Goal: Information Seeking & Learning: Understand process/instructions

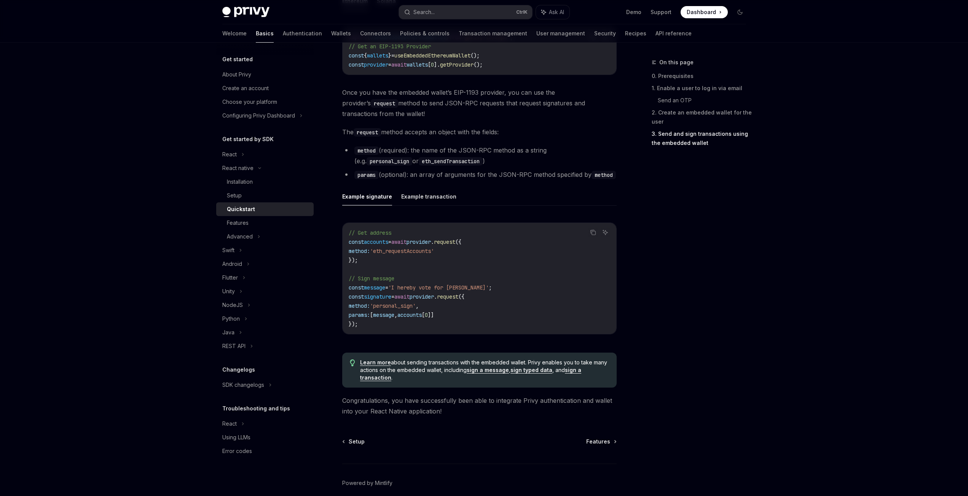
scroll to position [991, 0]
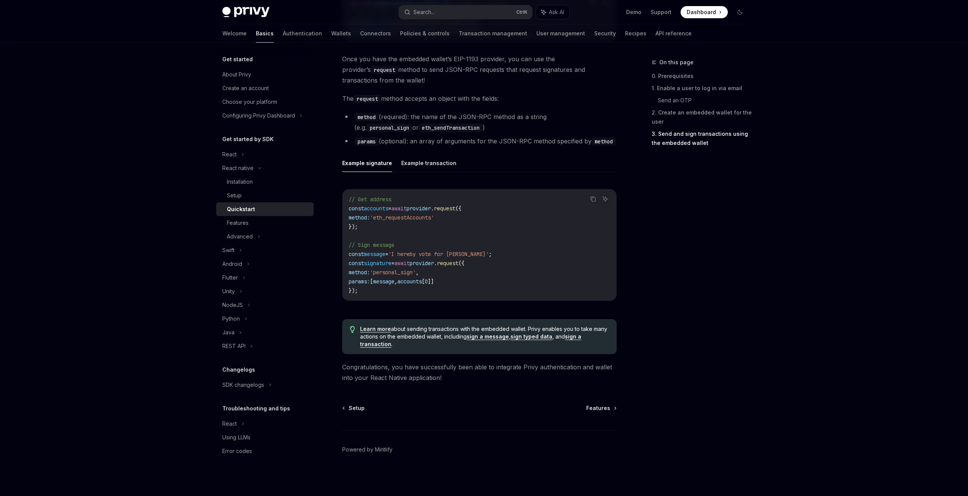
click at [270, 216] on link "Quickstart" at bounding box center [264, 210] width 97 height 14
click at [610, 407] on span "Features" at bounding box center [598, 409] width 24 height 8
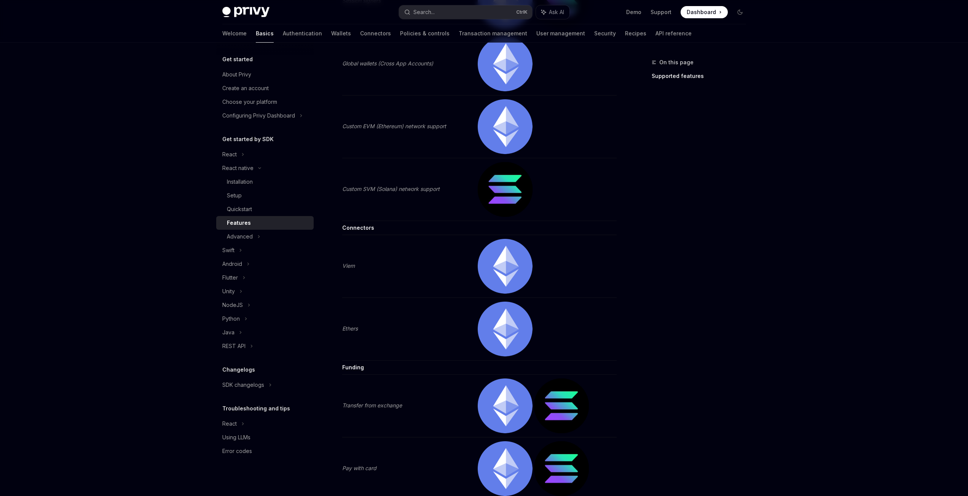
scroll to position [1072, 0]
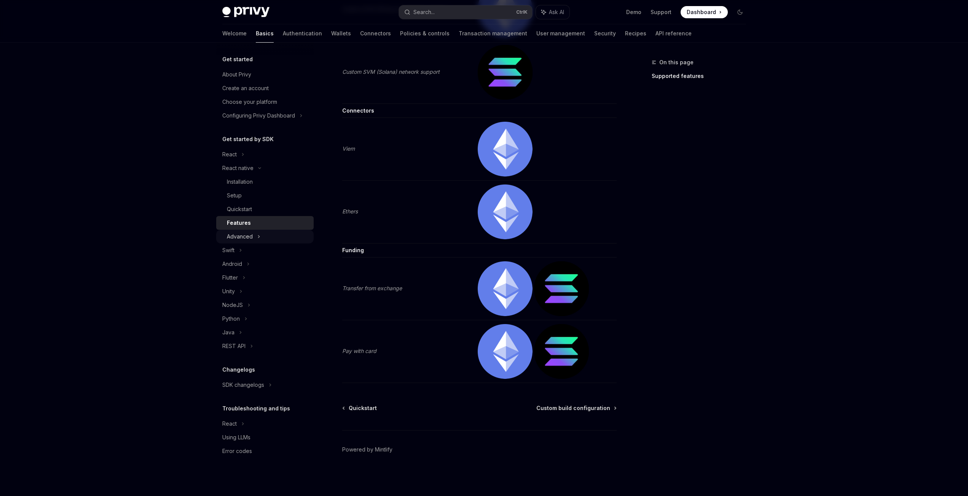
click at [249, 238] on div "Advanced" at bounding box center [240, 236] width 26 height 9
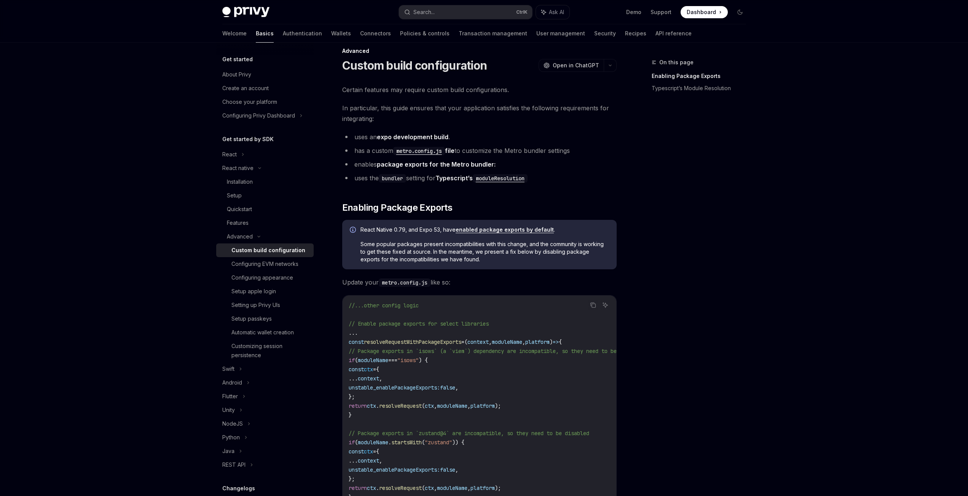
scroll to position [38, 0]
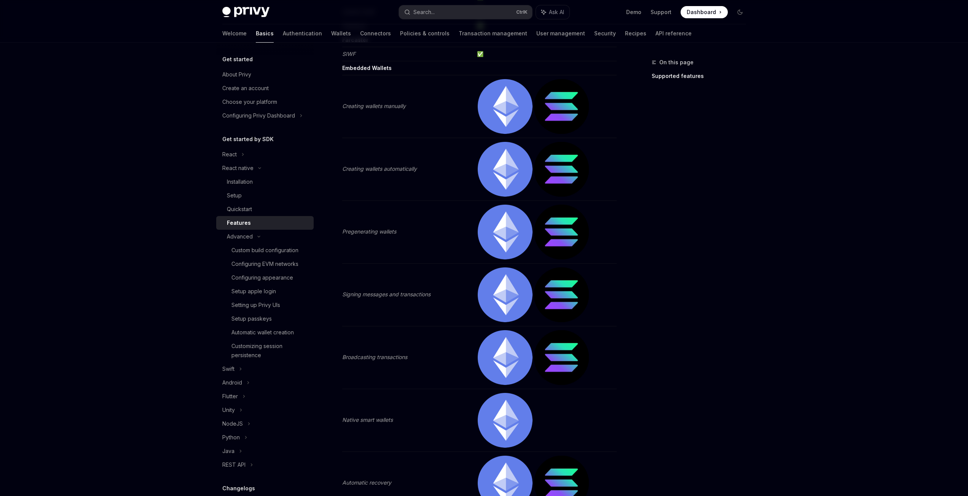
type textarea "*"
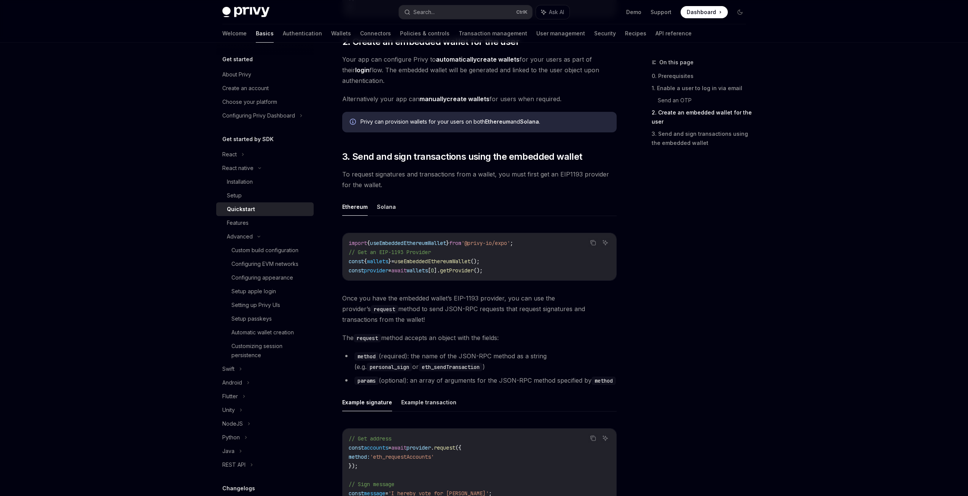
scroll to position [991, 0]
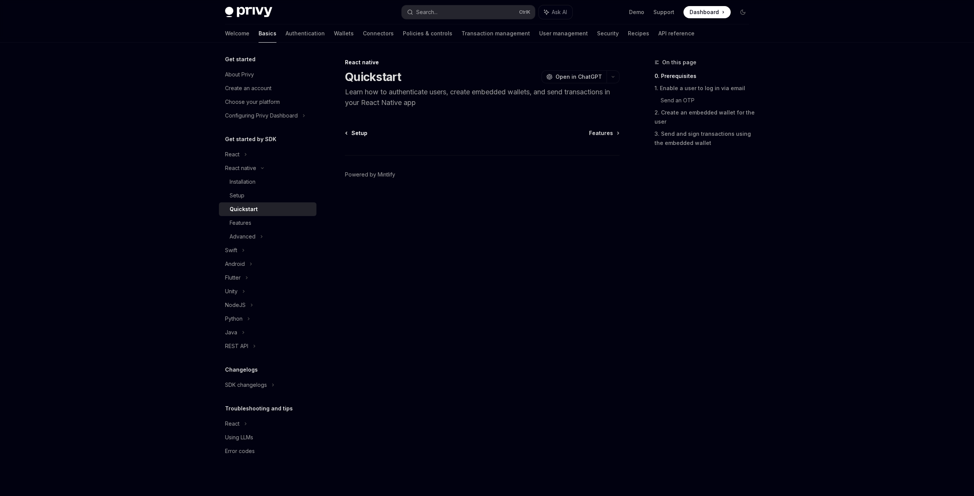
click at [353, 132] on span "Setup" at bounding box center [359, 133] width 16 height 8
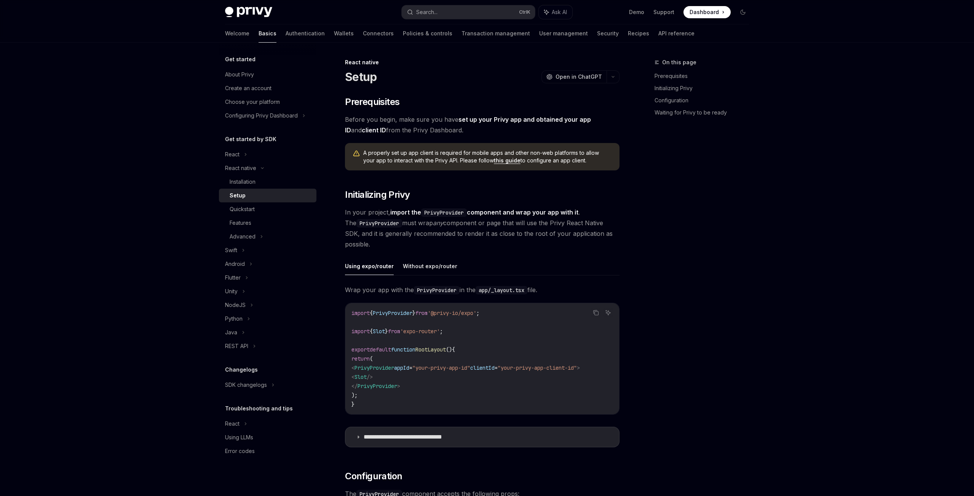
type textarea "*"
drag, startPoint x: 484, startPoint y: 310, endPoint x: 448, endPoint y: 310, distance: 35.4
click at [448, 310] on code "import { PrivyProvider } from '@privy-io/expo' ; import { Slot } from 'expo-rou…" at bounding box center [480, 359] width 262 height 101
click at [445, 312] on span "'@privy-io/expo'" at bounding box center [449, 313] width 49 height 7
drag, startPoint x: 439, startPoint y: 314, endPoint x: 485, endPoint y: 314, distance: 46.8
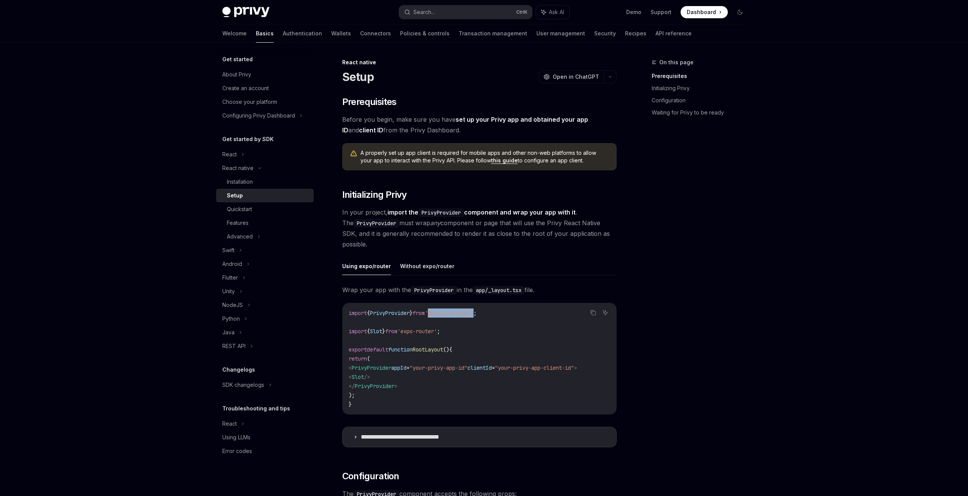
click at [474, 314] on span "'@privy-io/expo'" at bounding box center [449, 313] width 49 height 7
click at [442, 314] on span "'@privy-io/expo'" at bounding box center [449, 313] width 49 height 7
drag, startPoint x: 440, startPoint y: 314, endPoint x: 485, endPoint y: 316, distance: 44.9
click at [474, 316] on span "'@privy-io/expo'" at bounding box center [449, 313] width 49 height 7
copy span "@privy-io/expo"
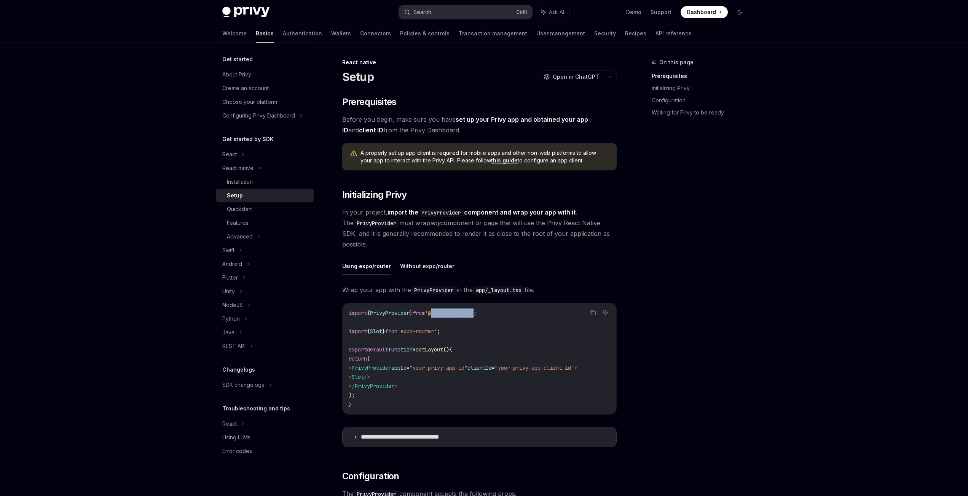
click at [489, 10] on button "Search... Ctrl K" at bounding box center [465, 12] width 133 height 14
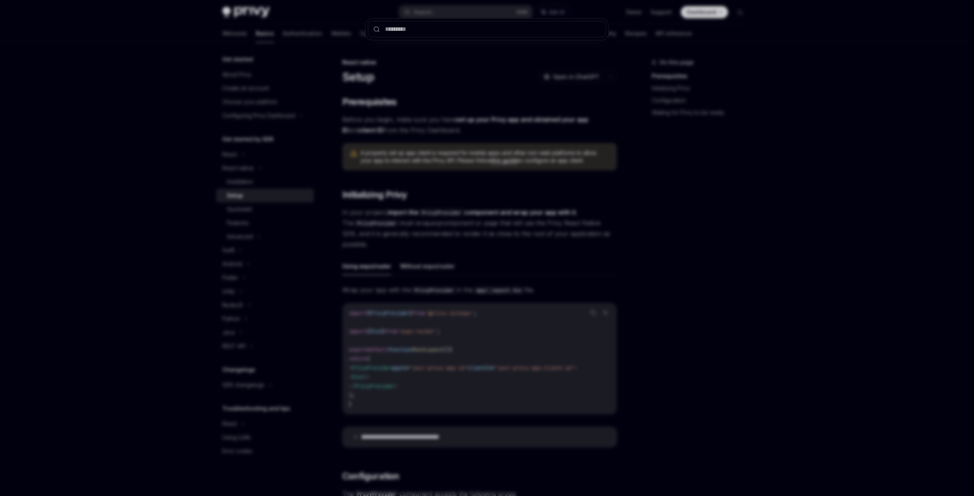
type input "**********"
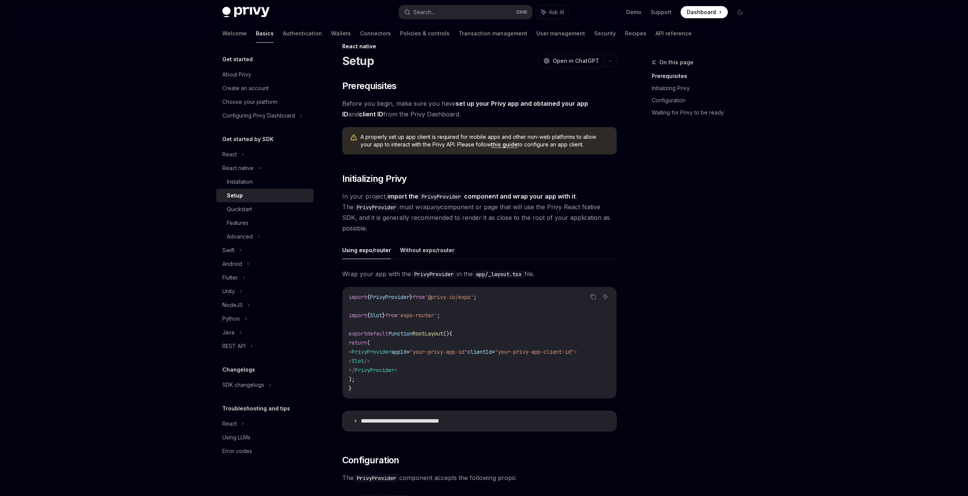
scroll to position [43, 0]
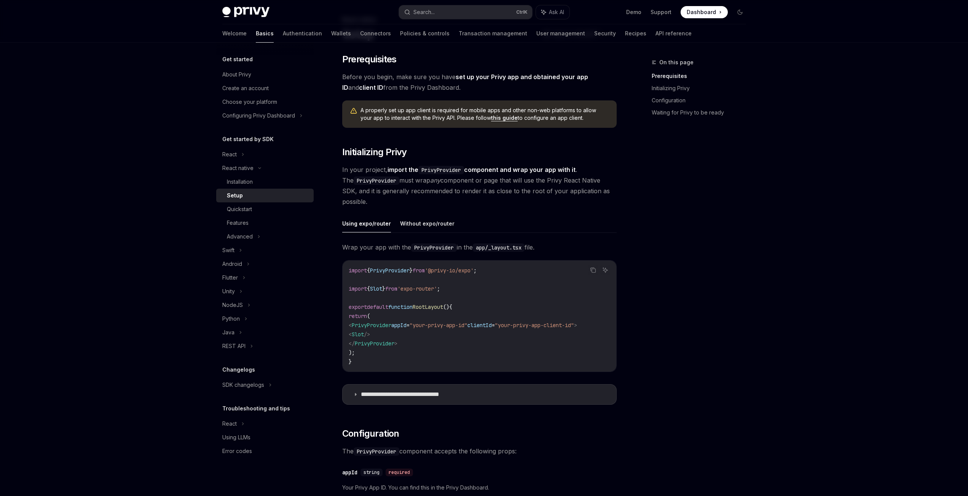
click at [491, 116] on link "this guide" at bounding box center [504, 118] width 27 height 7
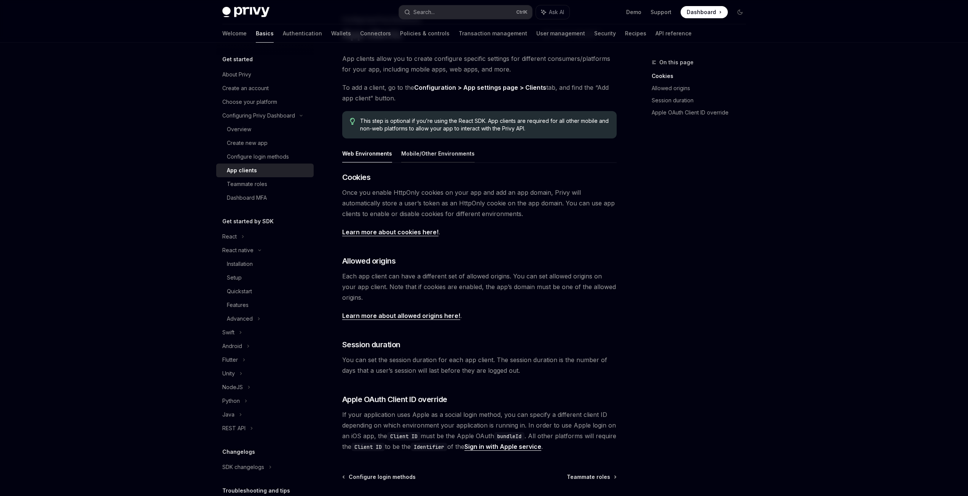
click at [443, 153] on button "Mobile/Other Environments" at bounding box center [437, 154] width 73 height 18
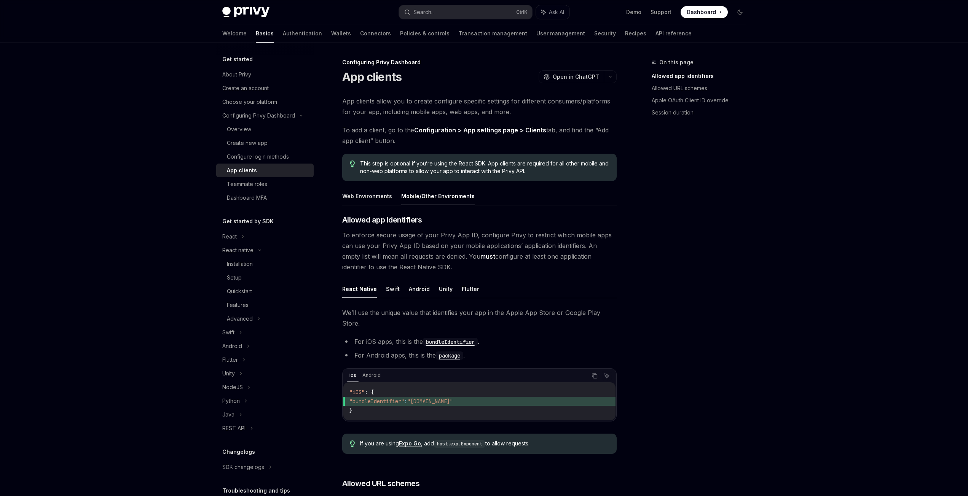
scroll to position [43, 0]
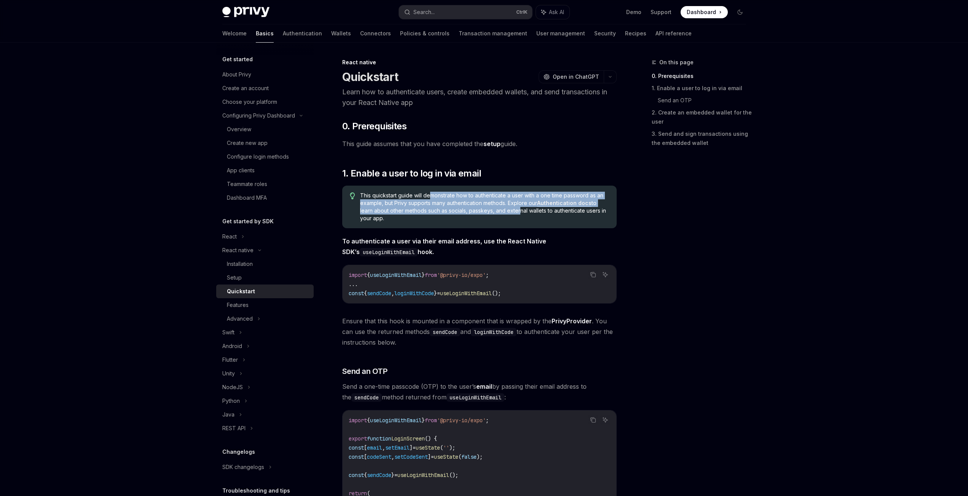
drag, startPoint x: 430, startPoint y: 195, endPoint x: 539, endPoint y: 207, distance: 110.3
click at [520, 207] on span "This quickstart guide will demonstrate how to authenticate a user with a one ti…" at bounding box center [484, 207] width 249 height 30
click at [565, 203] on link "Authentication docs" at bounding box center [564, 203] width 54 height 7
type textarea "*"
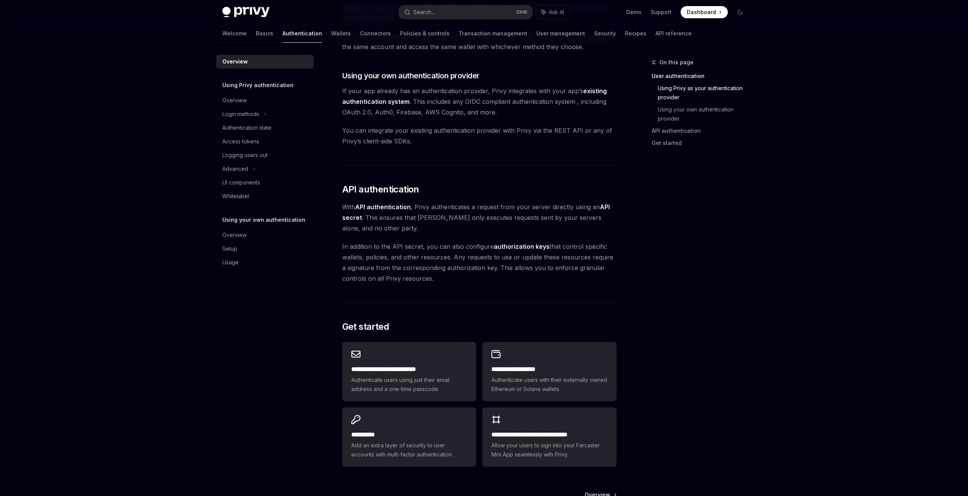
scroll to position [419, 0]
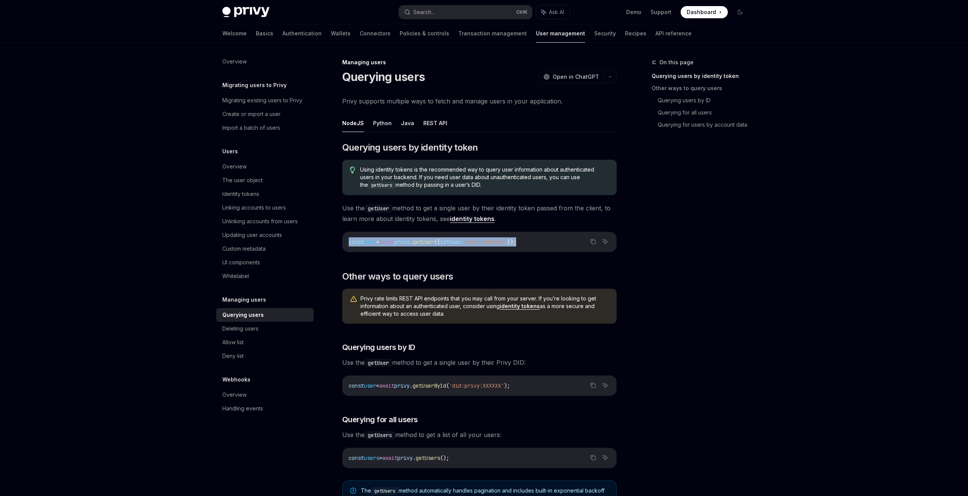
drag, startPoint x: 535, startPoint y: 237, endPoint x: 329, endPoint y: 244, distance: 205.7
click at [329, 244] on div "Managing users Querying users OpenAI Open in ChatGPT OpenAI Open in ChatGPT Pri…" at bounding box center [408, 470] width 420 height 825
copy span "const user = await privy . getUser ({ idToken: 'your-idToken' });"
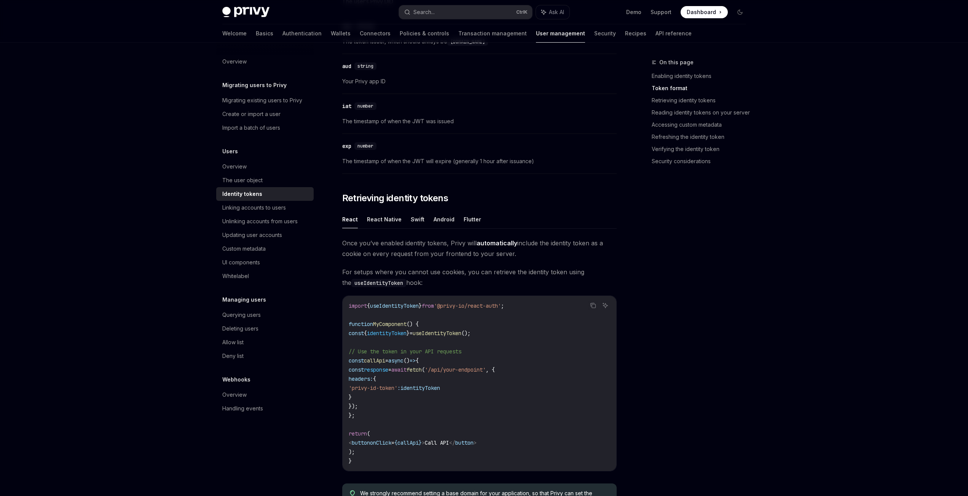
scroll to position [533, 0]
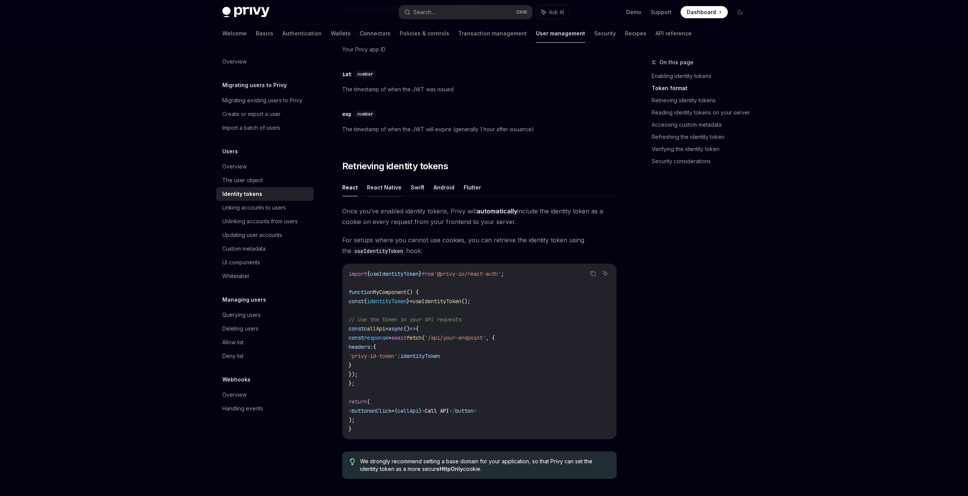
click at [396, 183] on button "React Native" at bounding box center [384, 188] width 35 height 18
type textarea "*"
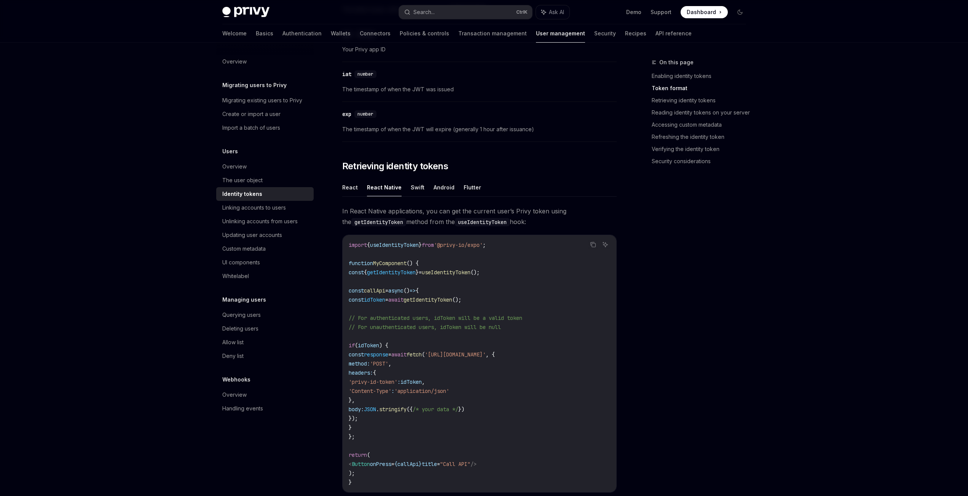
drag, startPoint x: 565, startPoint y: 320, endPoint x: 483, endPoint y: 319, distance: 81.1
click at [538, 316] on code "import { useIdentityToken } from '@privy-io/expo' ; function MyComponent () { c…" at bounding box center [480, 364] width 262 height 247
drag, startPoint x: 455, startPoint y: 321, endPoint x: 559, endPoint y: 319, distance: 104.3
click at [549, 319] on code "import { useIdentityToken } from '@privy-io/expo' ; function MyComponent () { c…" at bounding box center [480, 364] width 262 height 247
click at [559, 319] on code "import { useIdentityToken } from '@privy-io/expo' ; function MyComponent () { c…" at bounding box center [480, 364] width 262 height 247
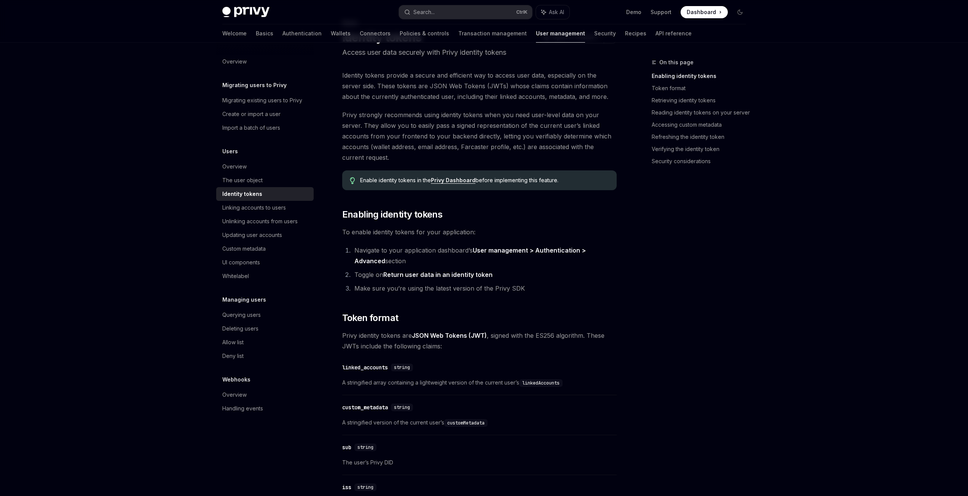
scroll to position [38, 0]
